Goal: Information Seeking & Learning: Learn about a topic

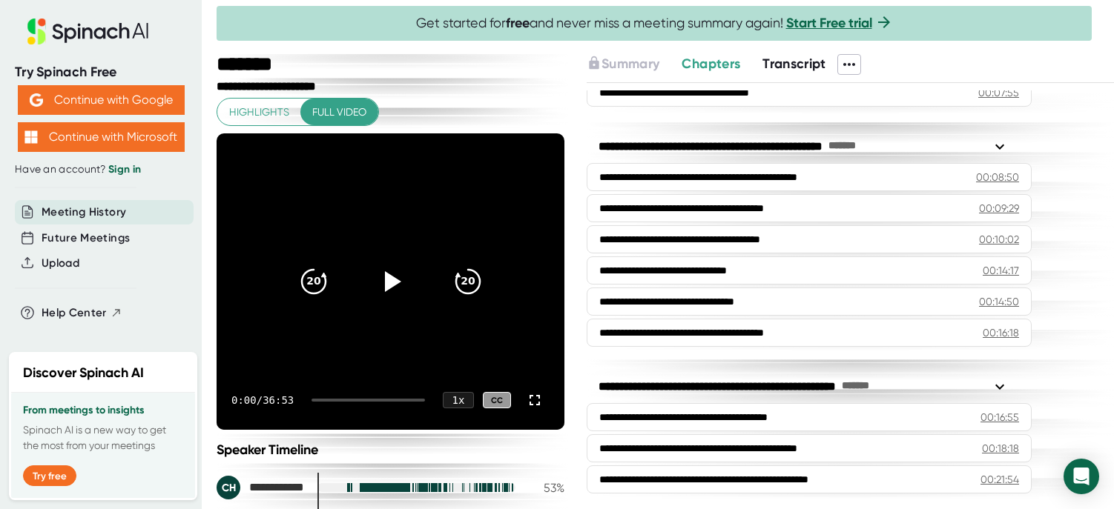
scroll to position [265, 0]
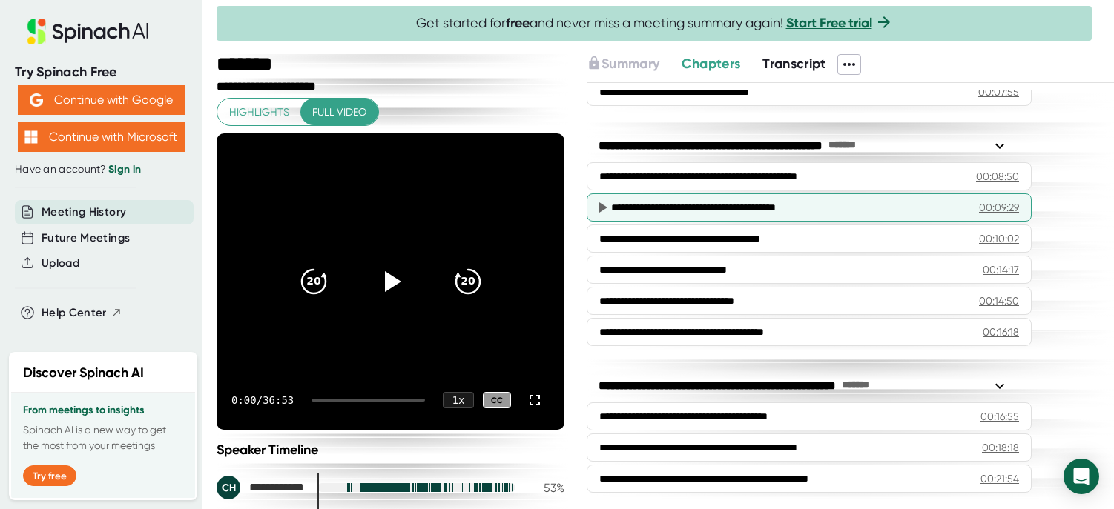
click at [676, 214] on div "**********" at bounding box center [783, 207] width 344 height 15
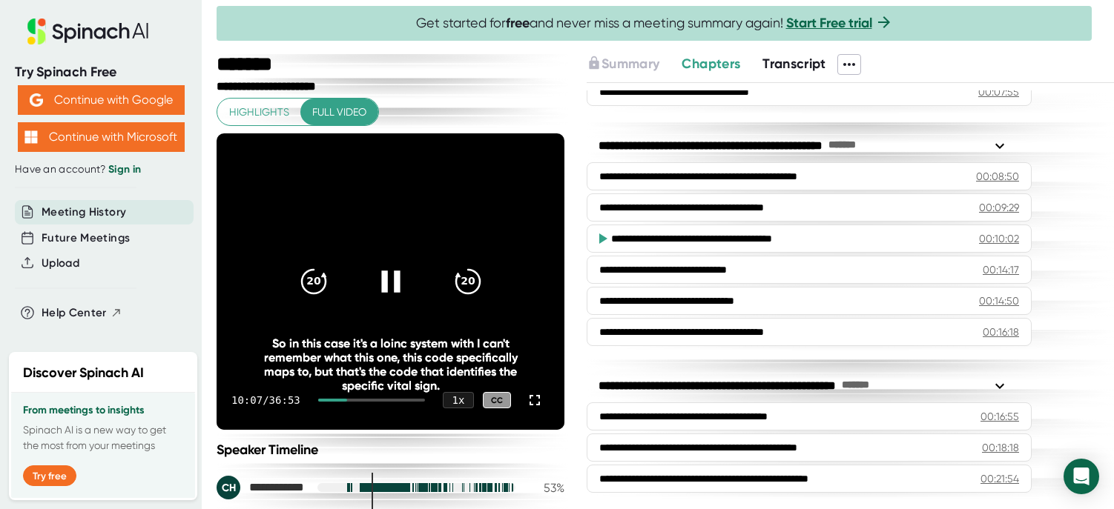
click at [390, 291] on icon at bounding box center [389, 281] width 37 height 37
